Goal: Find specific fact

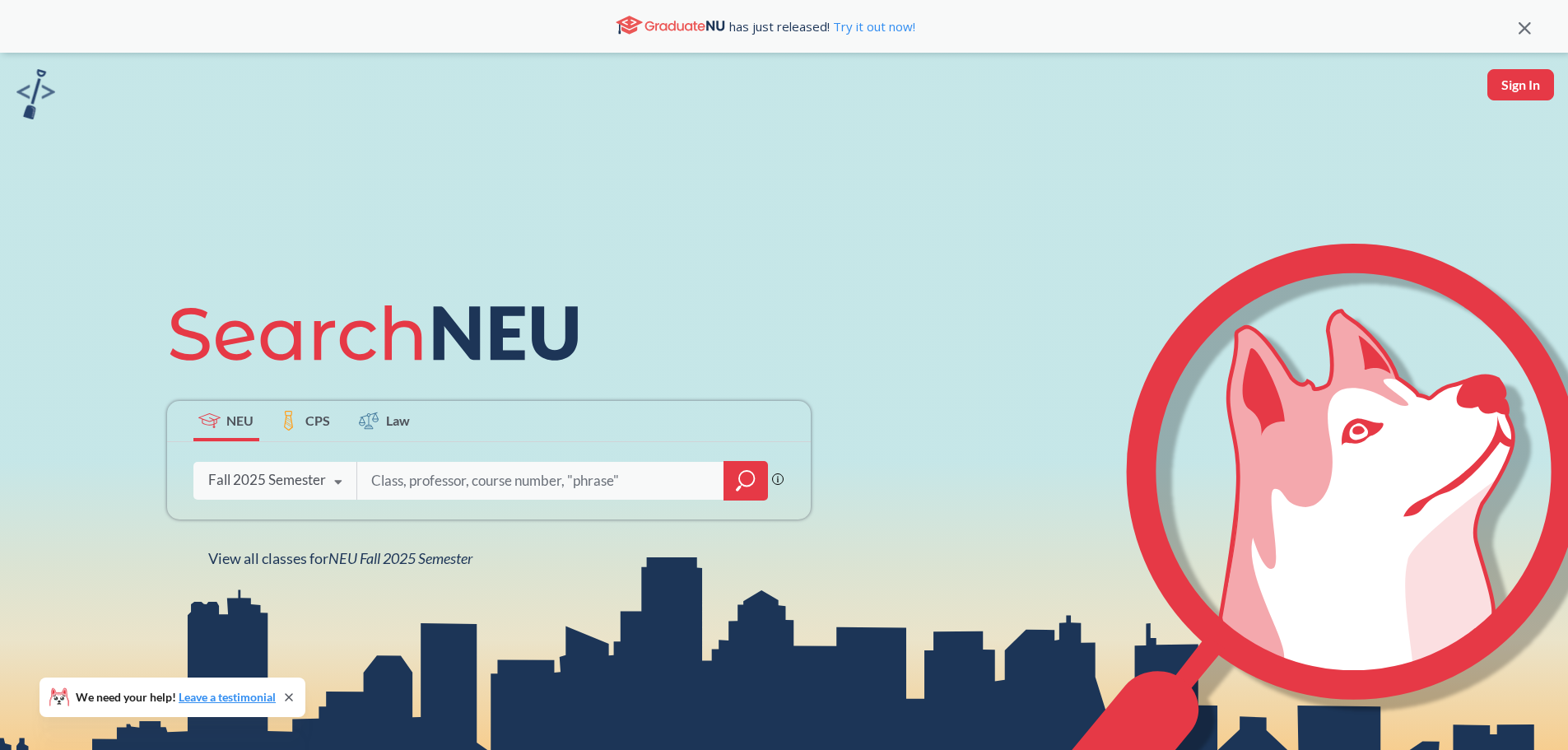
click at [461, 480] on input "search" at bounding box center [541, 480] width 342 height 34
type input "4410"
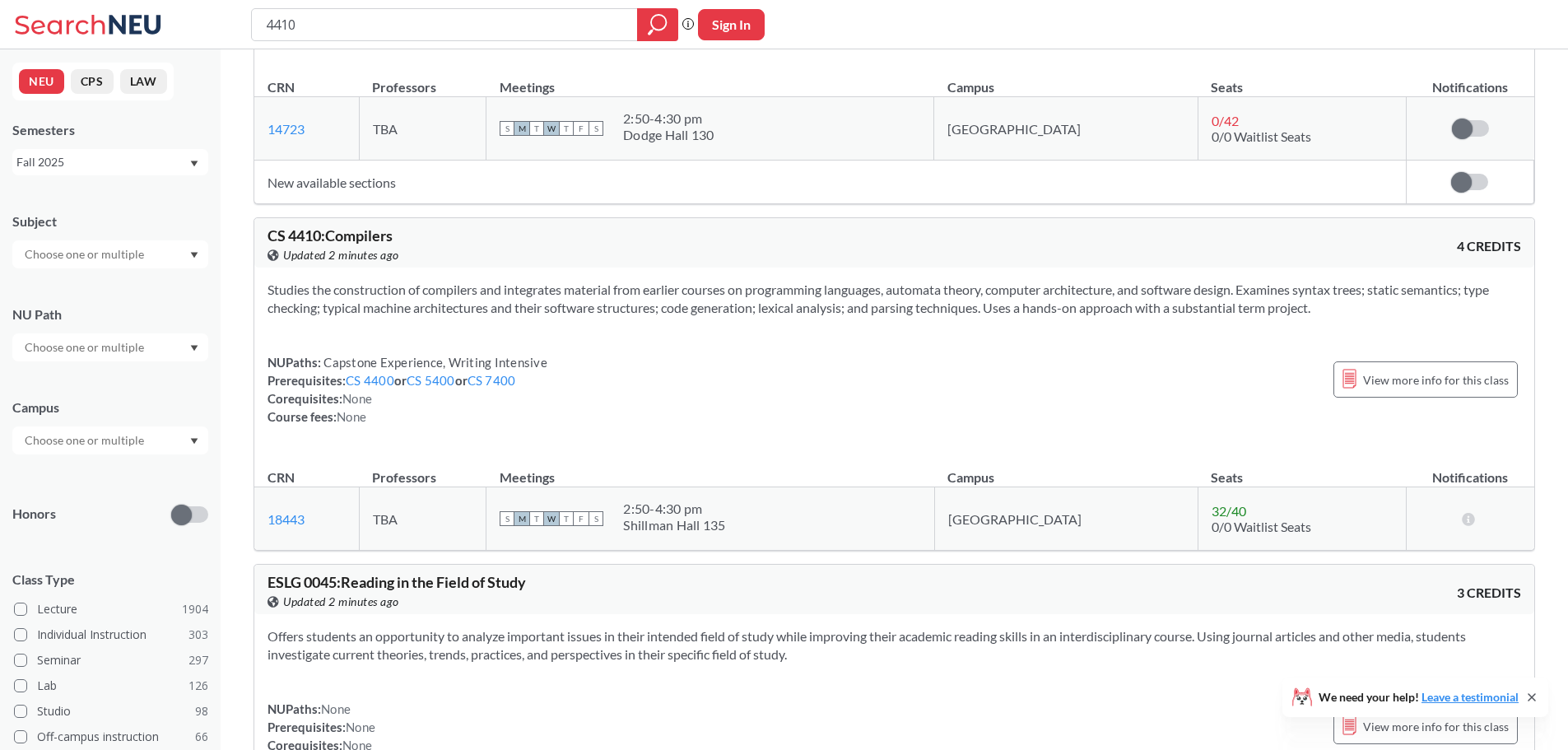
scroll to position [659, 0]
drag, startPoint x: 486, startPoint y: 22, endPoint x: 256, endPoint y: 14, distance: 230.1
click at [258, 14] on div "4410" at bounding box center [465, 24] width 427 height 33
click at [311, 22] on input "search" at bounding box center [444, 24] width 361 height 28
type input "76510"
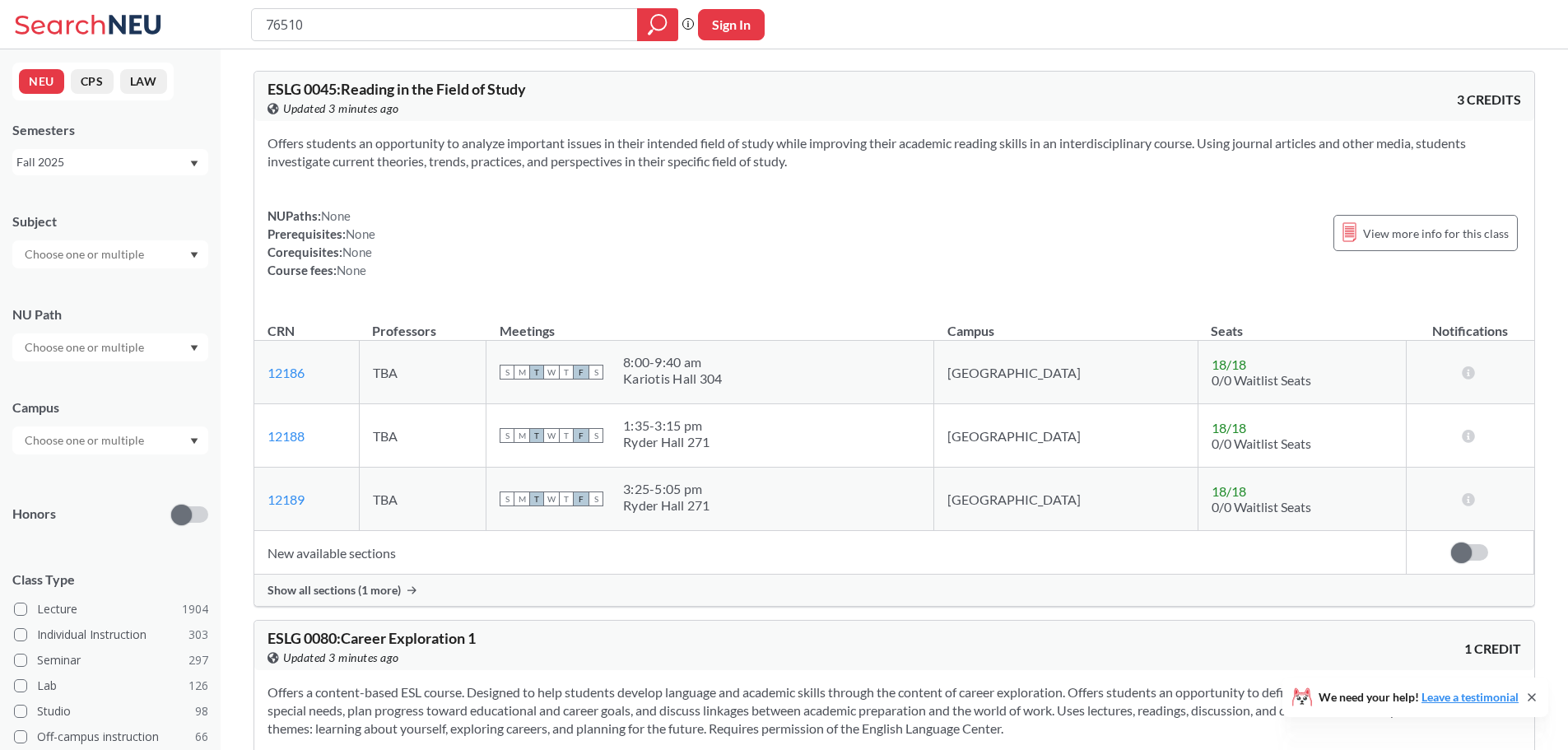
click at [364, 33] on input "76510" at bounding box center [444, 24] width 361 height 28
type input "7610"
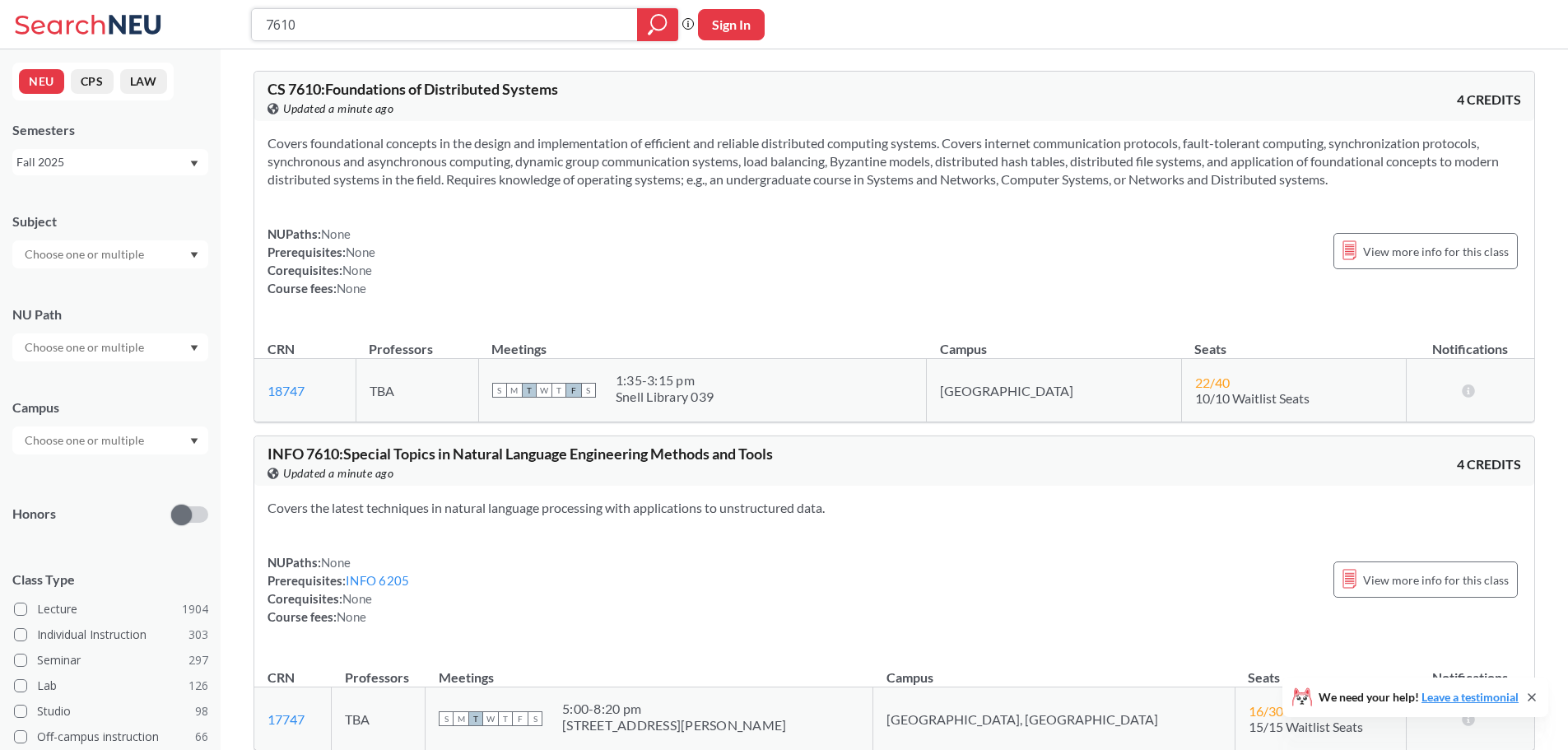
drag, startPoint x: 364, startPoint y: 19, endPoint x: 201, endPoint y: 16, distance: 163.0
click at [203, 16] on div "7610 Phrase search guarantees the exact search appears in the results. Ex. If y…" at bounding box center [784, 24] width 1568 height 50
type input "3800"
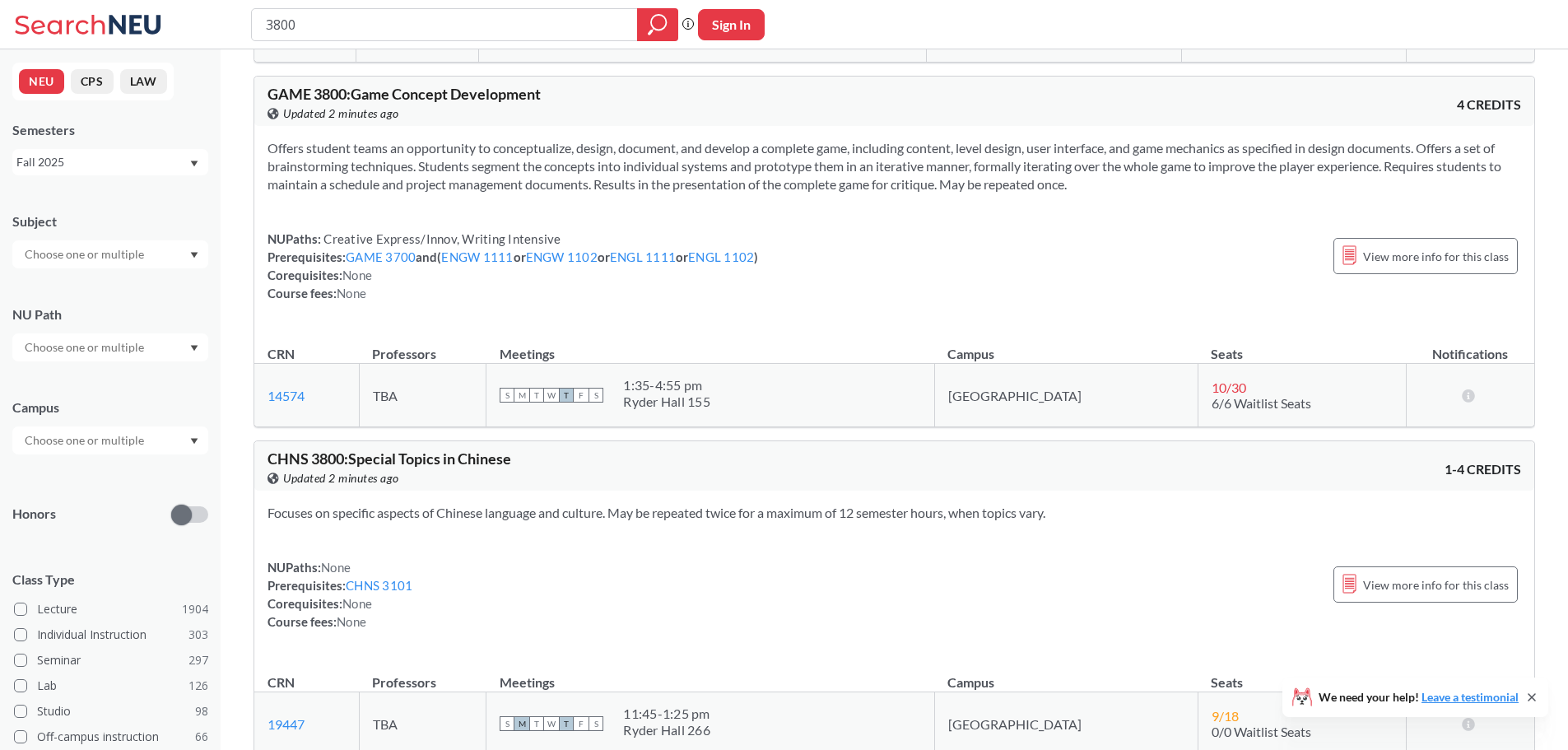
scroll to position [1894, 0]
